Goal: Task Accomplishment & Management: Use online tool/utility

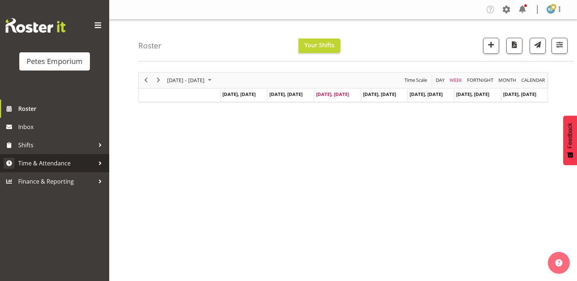
click at [59, 166] on span "Time & Attendance" at bounding box center [56, 163] width 76 height 11
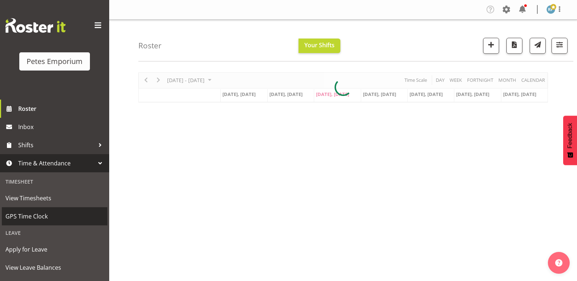
click at [41, 216] on span "GPS Time Clock" at bounding box center [54, 216] width 98 height 11
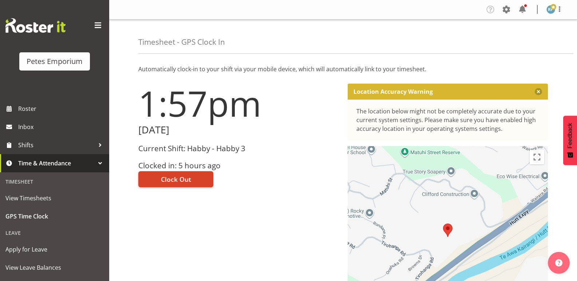
click at [196, 181] on button "Clock Out" at bounding box center [175, 179] width 75 height 16
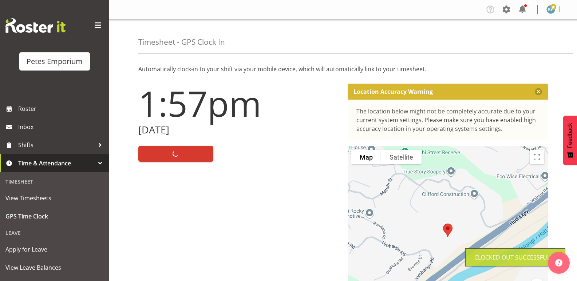
click at [559, 12] on span at bounding box center [559, 9] width 9 height 9
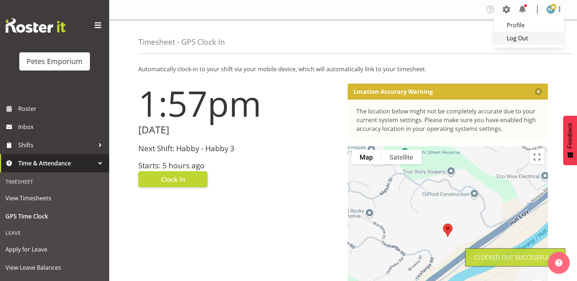
click at [527, 40] on link "Log Out" at bounding box center [529, 38] width 70 height 13
